Goal: Check status: Check status

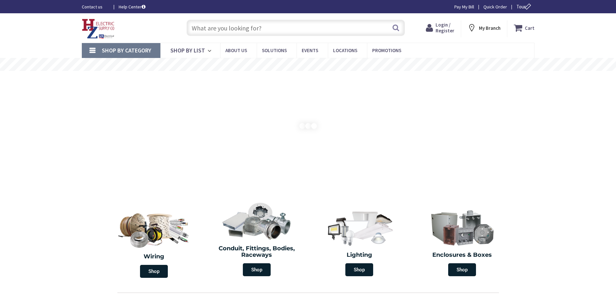
click at [448, 29] on span "Login / Register" at bounding box center [445, 28] width 19 height 12
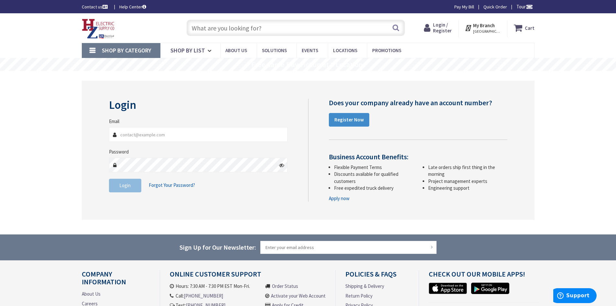
type input "chenevertenterprise@gmail.com"
click at [126, 185] on span "Login" at bounding box center [124, 185] width 11 height 6
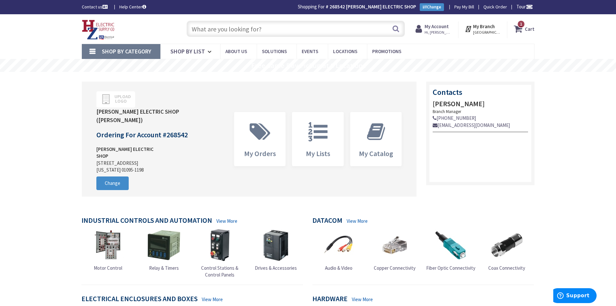
click at [440, 29] on strong "My Account" at bounding box center [437, 26] width 24 height 6
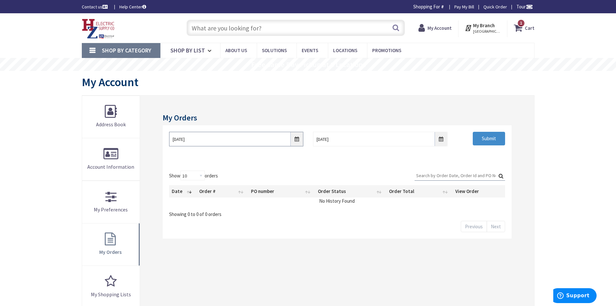
click at [297, 140] on input "9/24/2025" at bounding box center [236, 139] width 134 height 15
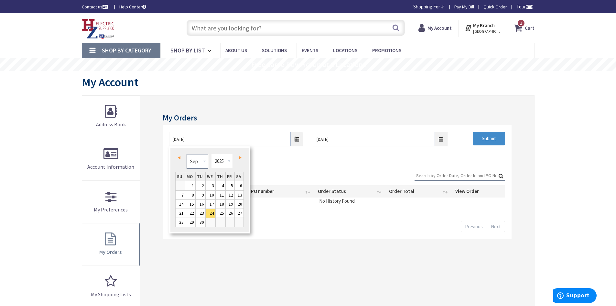
click at [197, 161] on select "Jan Feb Mar Apr May Jun Jul Aug Sep Oct Nov Dec" at bounding box center [198, 161] width 22 height 15
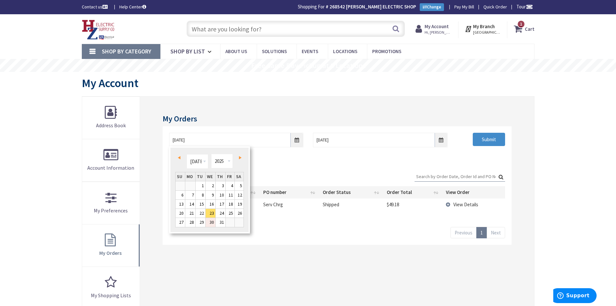
click at [213, 222] on link "30" at bounding box center [211, 222] width 10 height 9
type input "07/30/2025"
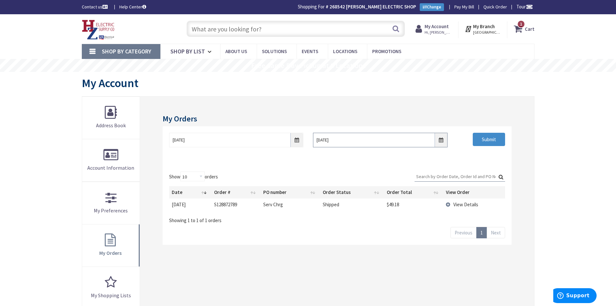
click at [440, 138] on input "10/1/2025" at bounding box center [380, 140] width 134 height 15
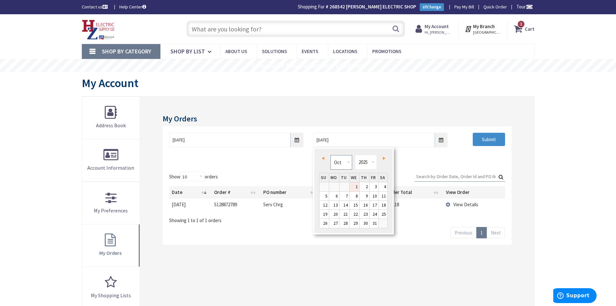
click at [343, 162] on select "Jan Feb Mar Apr May Jun Jul Aug Sep Oct Nov Dec" at bounding box center [342, 162] width 22 height 15
click at [335, 222] on link "30" at bounding box center [334, 223] width 10 height 9
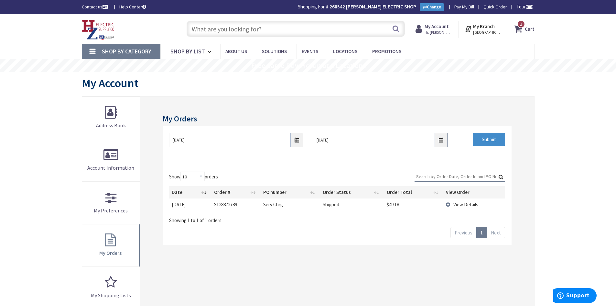
click at [437, 140] on input "06/30/2025" at bounding box center [380, 140] width 134 height 15
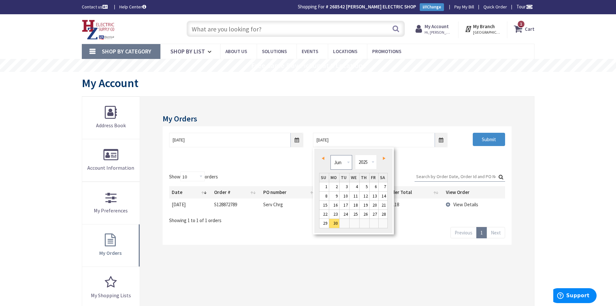
click at [348, 163] on select "Jan Feb Mar Apr May Jun Jul Aug Sep Oct Nov Dec" at bounding box center [342, 162] width 22 height 15
click at [358, 224] on link "30" at bounding box center [355, 223] width 10 height 9
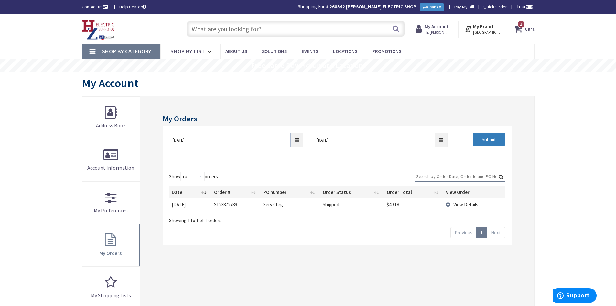
click at [481, 141] on input "Submit" at bounding box center [489, 140] width 32 height 14
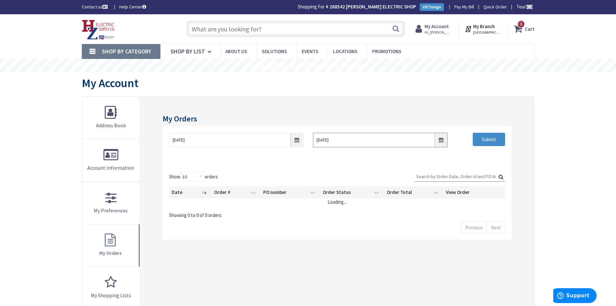
click at [438, 141] on input "07/30/2025" at bounding box center [380, 140] width 134 height 15
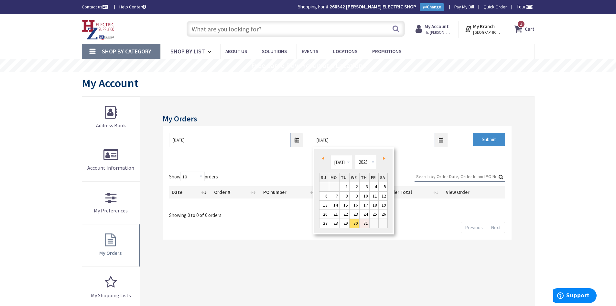
click at [367, 222] on link "31" at bounding box center [365, 223] width 10 height 9
type input "[DATE]"
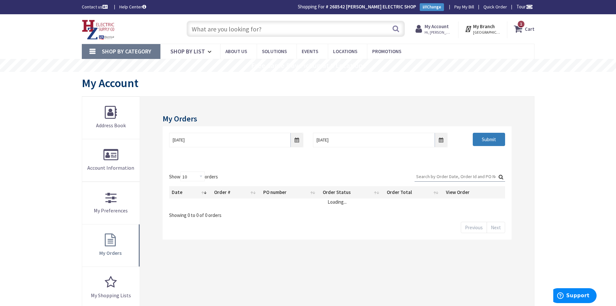
click at [492, 140] on input "Submit" at bounding box center [489, 140] width 32 height 14
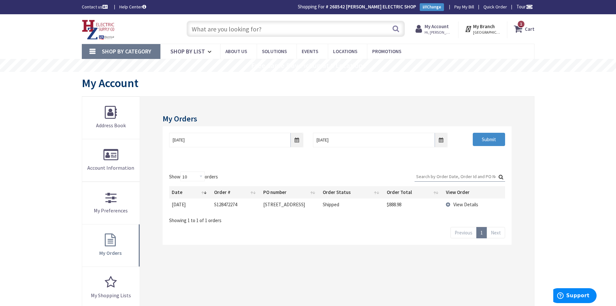
click at [404, 238] on div "Show 10 25 50 100 orders Search: Date Order # PO number Order Status Order Tota…" at bounding box center [337, 205] width 349 height 80
click at [448, 202] on td "View Details" at bounding box center [473, 204] width 61 height 12
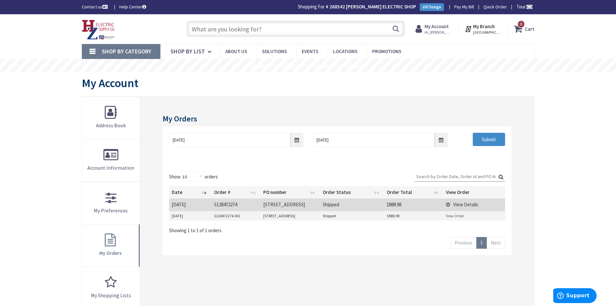
click at [451, 216] on link "View Order" at bounding box center [455, 215] width 18 height 5
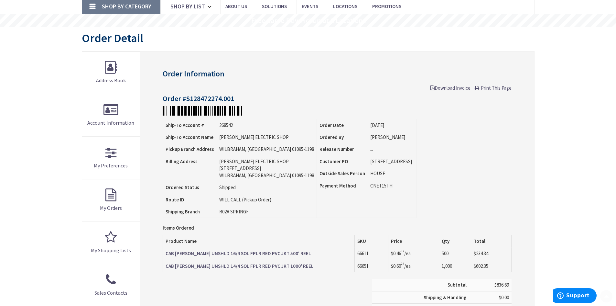
scroll to position [129, 0]
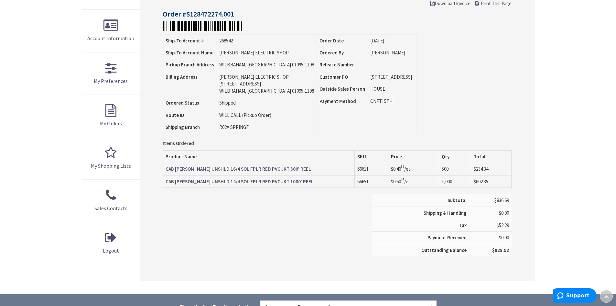
drag, startPoint x: 277, startPoint y: 182, endPoint x: 240, endPoint y: 167, distance: 39.5
drag, startPoint x: 240, startPoint y: 167, endPoint x: 223, endPoint y: 168, distance: 16.9
click at [223, 168] on strong "CAB FA RISER UNSHLD 16/4 SOL FPLR RED PVC JKT 500' REEL" at bounding box center [239, 169] width 146 height 6
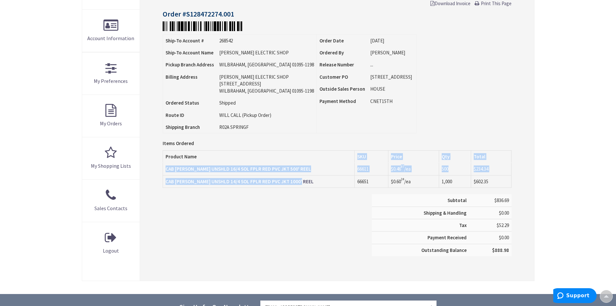
drag, startPoint x: 304, startPoint y: 182, endPoint x: 202, endPoint y: 153, distance: 105.3
click at [201, 161] on table "Items Ordered Product Name SKU Price Qty Total CAB [PERSON_NAME] UNSHLD 16/4 SO…" at bounding box center [337, 169] width 349 height 38
click at [203, 152] on th "Product Name" at bounding box center [259, 156] width 192 height 12
drag, startPoint x: 293, startPoint y: 168, endPoint x: 163, endPoint y: 166, distance: 130.0
click at [163, 166] on td "CAB [PERSON_NAME] UNSHLD 16/4 SOL FPLR RED PVC JKT 500' REEL" at bounding box center [259, 169] width 192 height 12
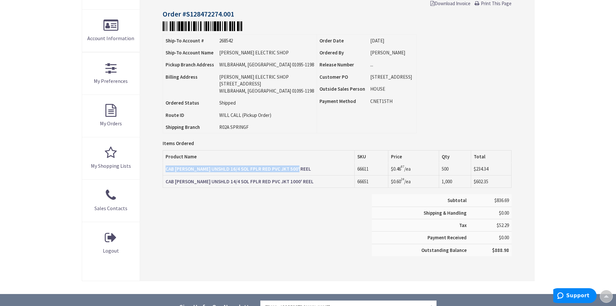
copy strong "CAB [PERSON_NAME] UNSHLD 16/4 SOL FPLR RED PVC JKT 500' REEL"
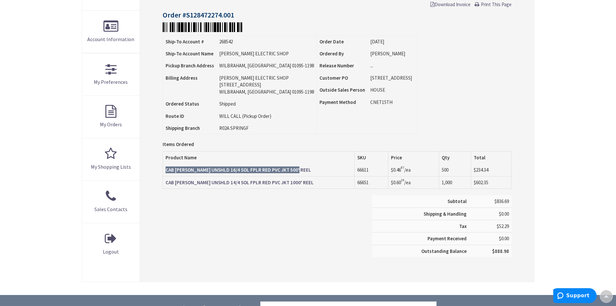
scroll to position [129, 0]
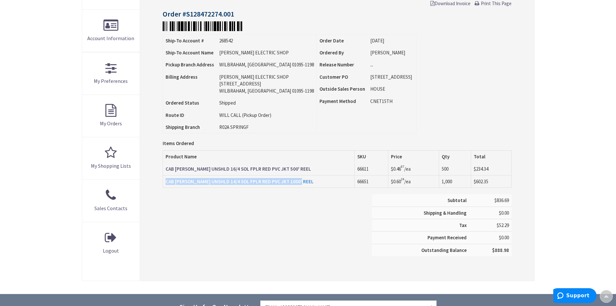
drag, startPoint x: 298, startPoint y: 181, endPoint x: 166, endPoint y: 184, distance: 131.7
click at [166, 184] on td "CAB [PERSON_NAME] UNSHLD 14/4 SOL FPLR RED PVC JKT 1000' REEL" at bounding box center [259, 181] width 192 height 12
copy strong "CAB [PERSON_NAME] UNSHLD 14/4 SOL FPLR RED PVC JKT 1000' REEL"
